Goal: Complete application form: Complete application form

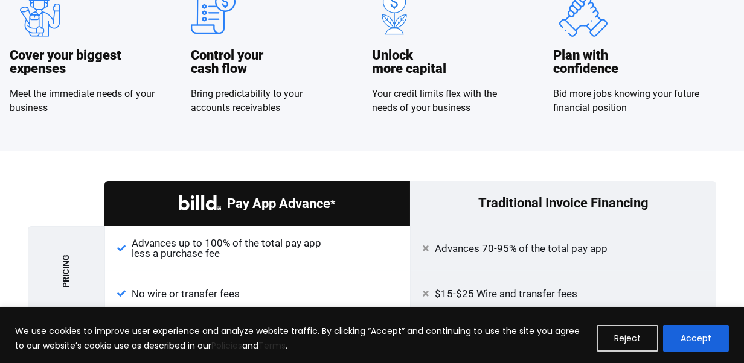
scroll to position [1087, 0]
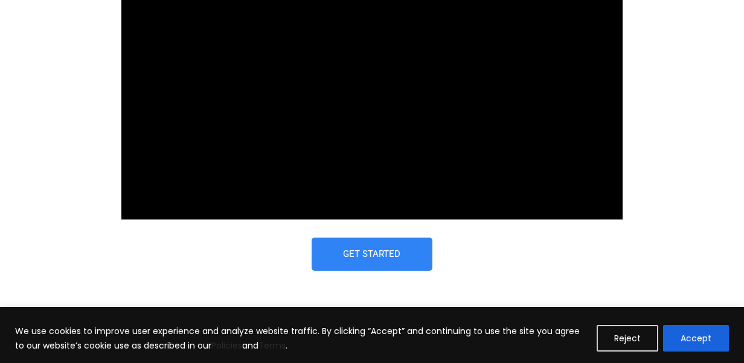
click at [385, 252] on span "Get Started" at bounding box center [372, 254] width 57 height 9
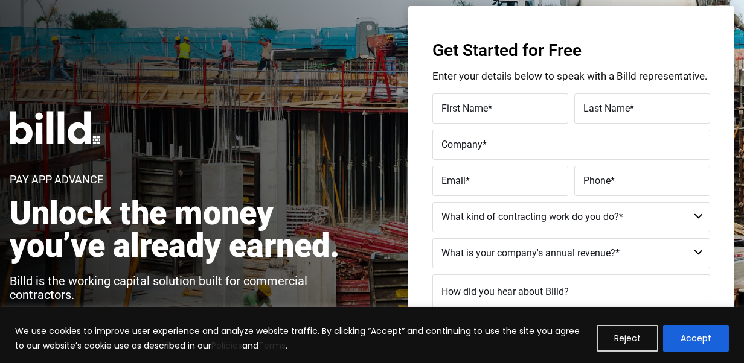
scroll to position [27, 0]
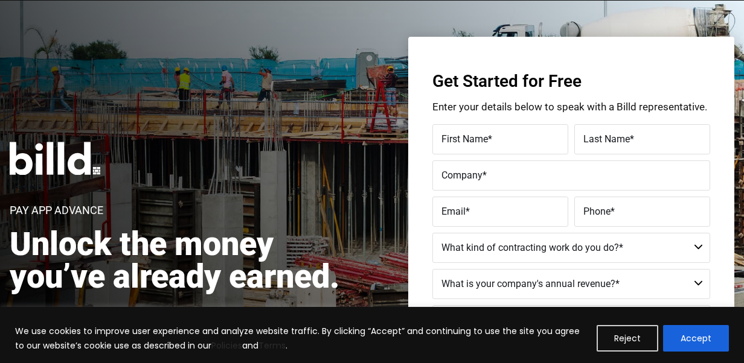
click at [526, 138] on label "First Name *" at bounding box center [500, 140] width 118 height 18
click at [526, 138] on input "First Name *" at bounding box center [500, 139] width 136 height 30
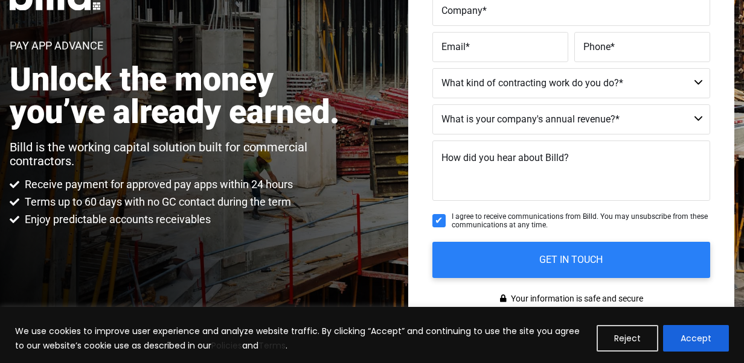
scroll to position [208, 0]
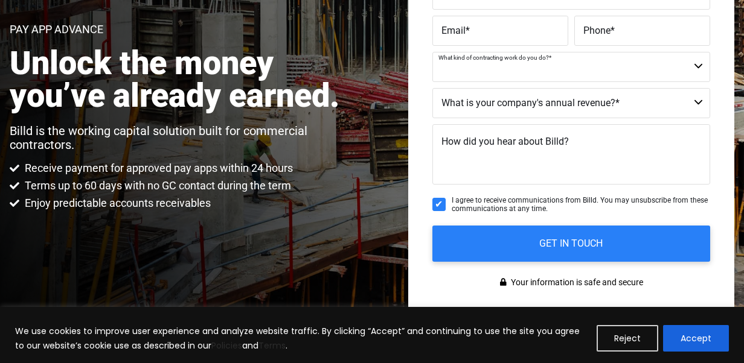
click at [599, 72] on select "Commercial Commercial and Residential Residential Not a Contractor" at bounding box center [571, 67] width 278 height 30
select select "Commercial"
click at [432, 52] on select "Commercial Commercial and Residential Residential Not a Contractor" at bounding box center [571, 67] width 278 height 30
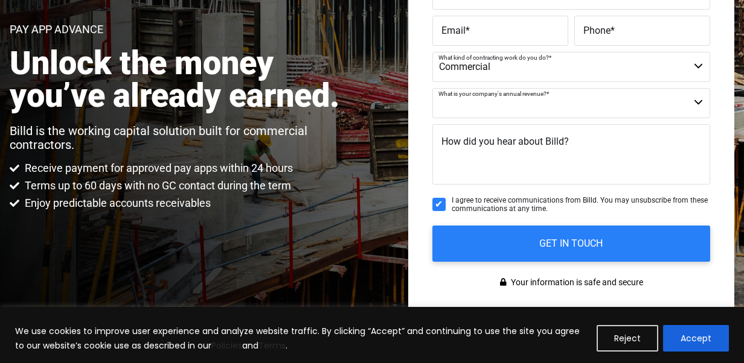
click at [598, 109] on select "$40M + $25M - $40M $8M - $25M $4M - $8M $2M - $4M $1M - $2M Less than $1M" at bounding box center [571, 103] width 278 height 30
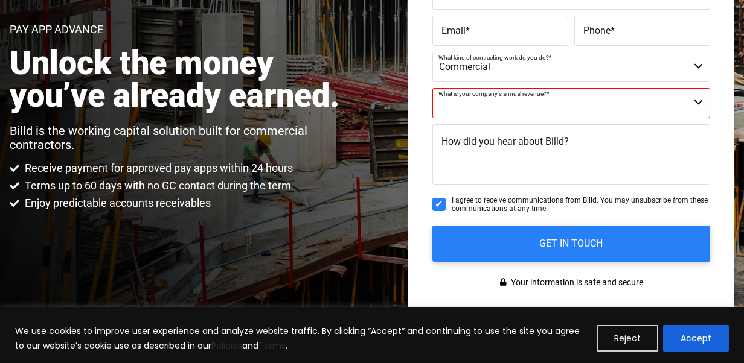
click at [299, 116] on div "Pay App Advance Unlock the money you’ve already earned. Billd is the working ca…" at bounding box center [181, 86] width 342 height 250
